Goal: Unclear: Browse casually

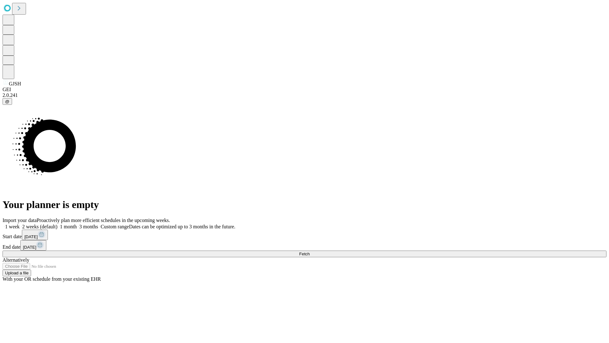
click at [310, 251] on span "Fetch" at bounding box center [304, 253] width 10 height 5
